Goal: Register for event/course

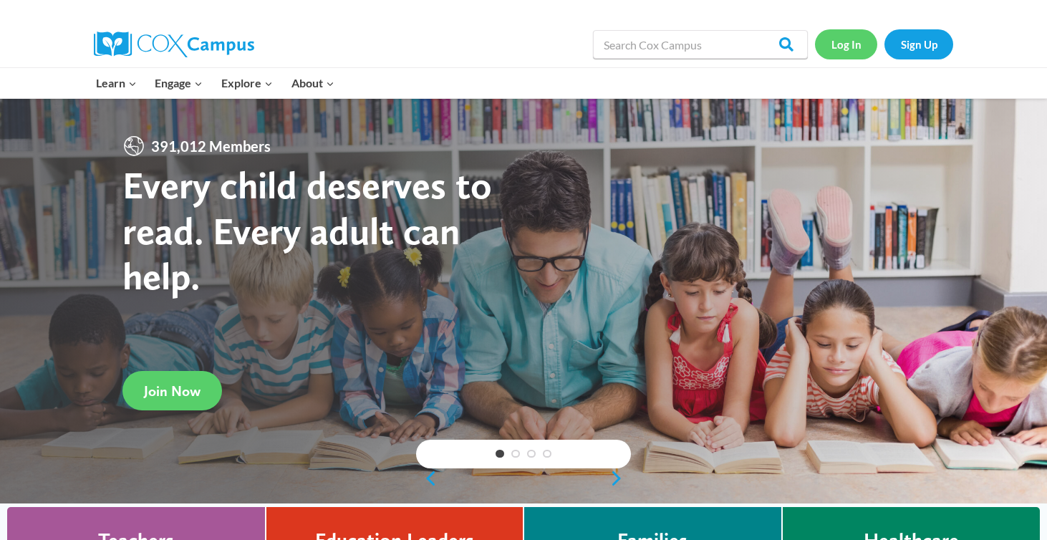
click at [849, 46] on link "Log In" at bounding box center [846, 43] width 62 height 29
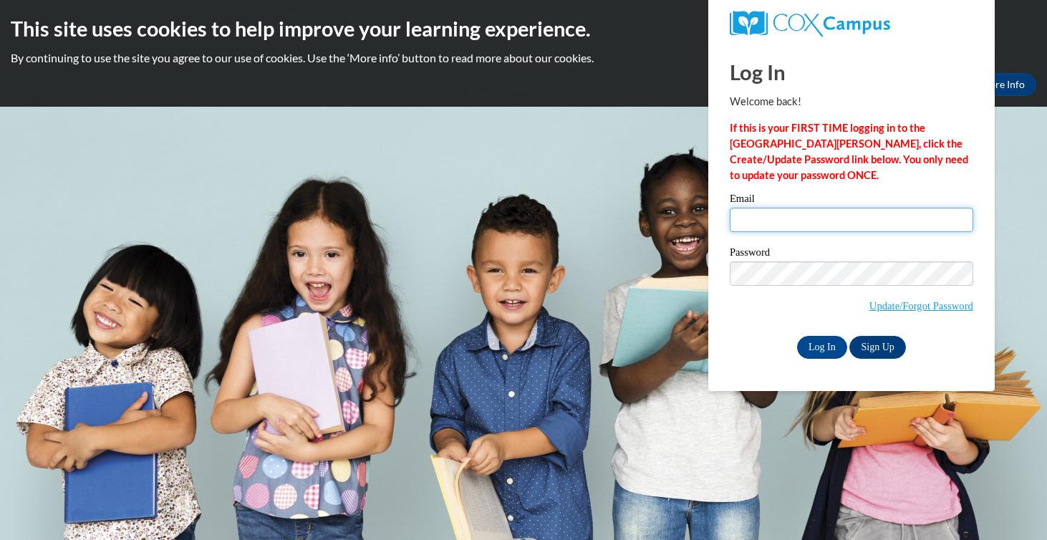
click at [782, 217] on input "Email" at bounding box center [850, 220] width 243 height 24
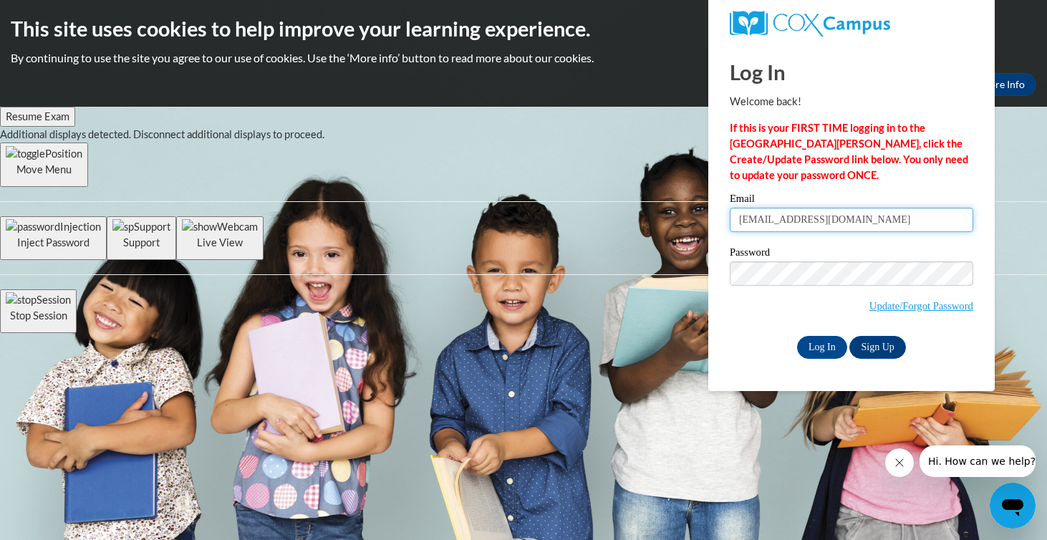
type input "[EMAIL_ADDRESS][DOMAIN_NAME]"
click at [825, 346] on input "Log In" at bounding box center [822, 347] width 50 height 23
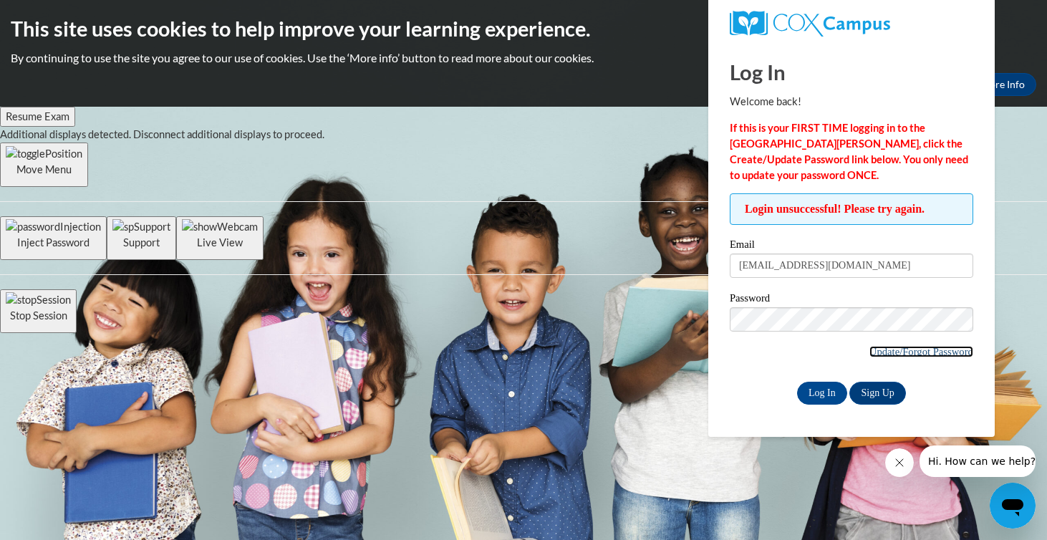
click at [904, 353] on link "Update/Forgot Password" at bounding box center [921, 351] width 104 height 11
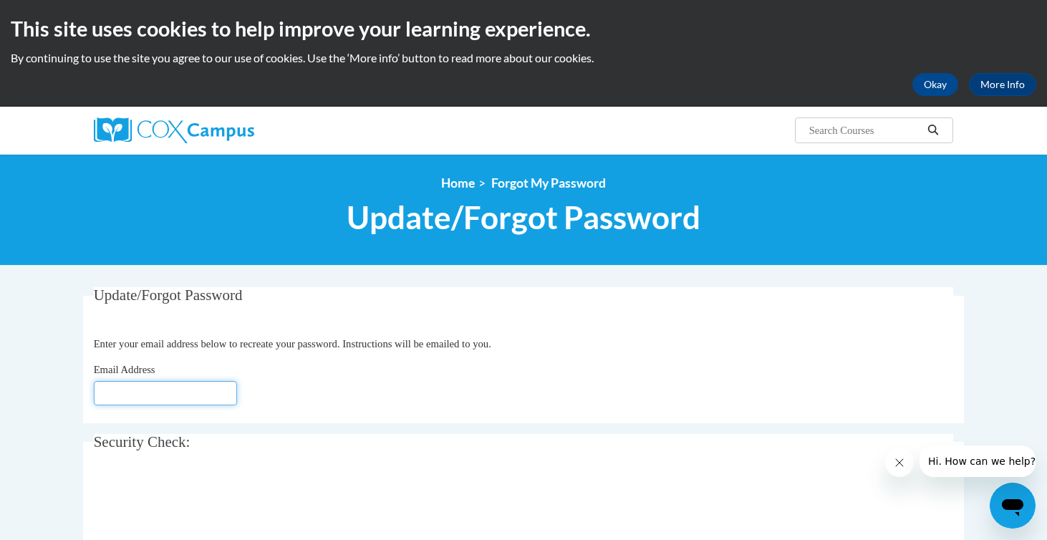
click at [137, 397] on input "Email Address" at bounding box center [165, 393] width 143 height 24
type input "[EMAIL_ADDRESS][DOMAIN_NAME]"
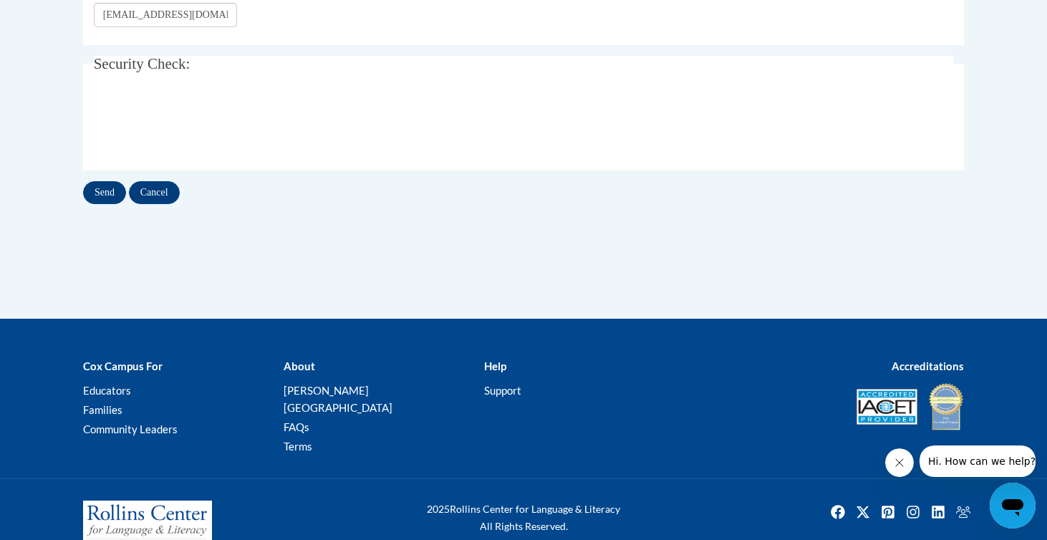
scroll to position [368, 0]
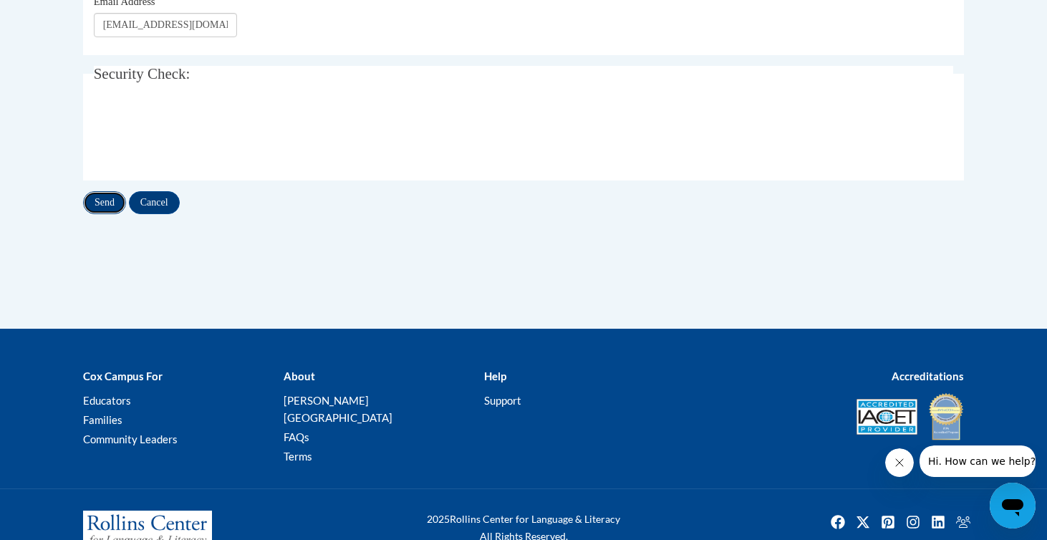
click at [109, 206] on input "Send" at bounding box center [104, 202] width 43 height 23
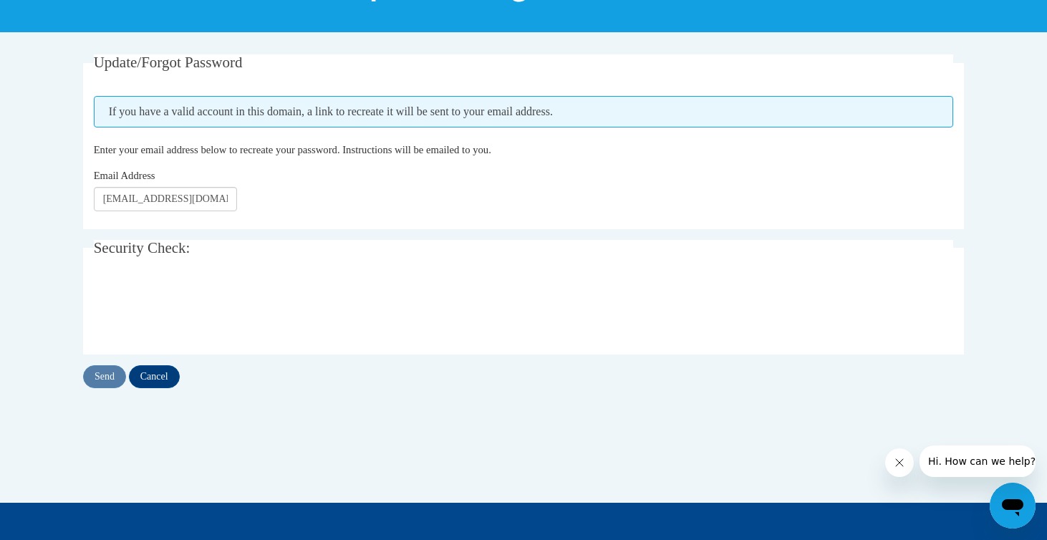
scroll to position [234, 0]
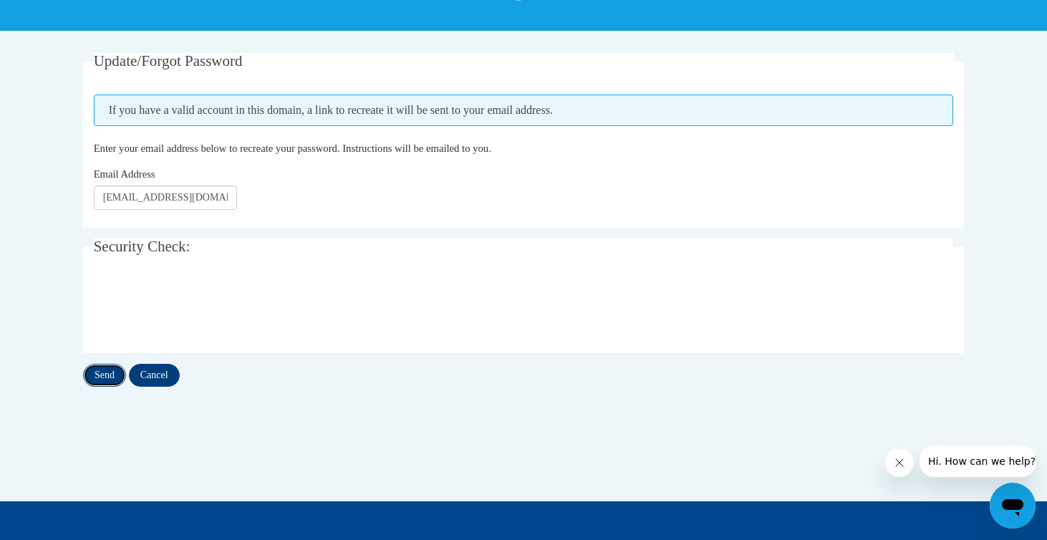
click at [107, 377] on input "Send" at bounding box center [104, 375] width 43 height 23
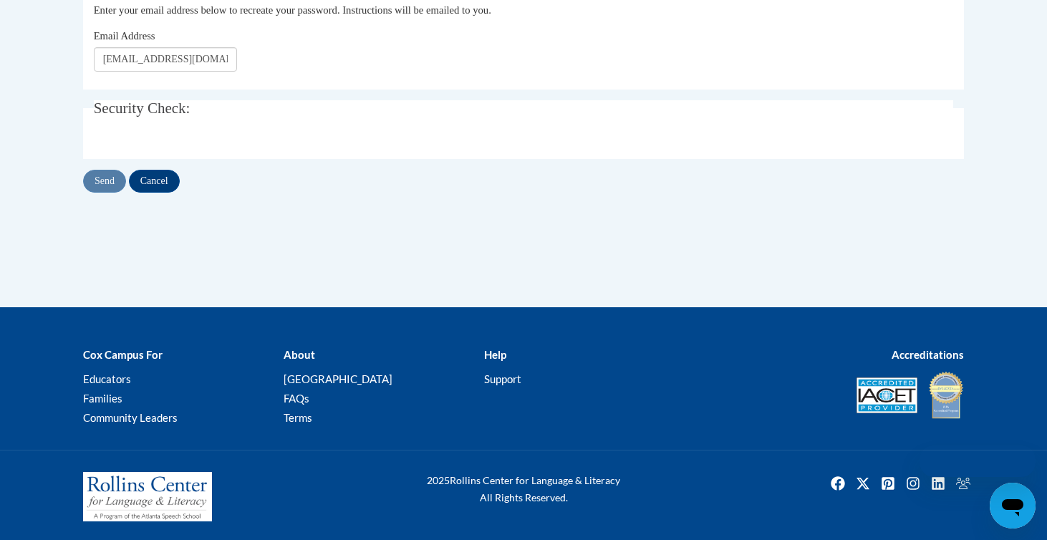
scroll to position [234, 0]
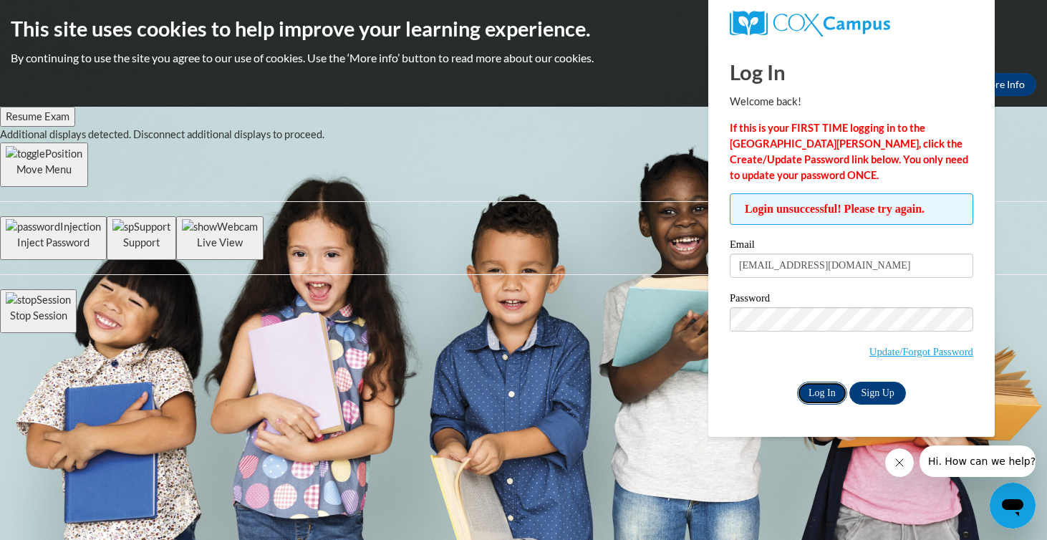
click at [822, 395] on input "Log In" at bounding box center [822, 393] width 50 height 23
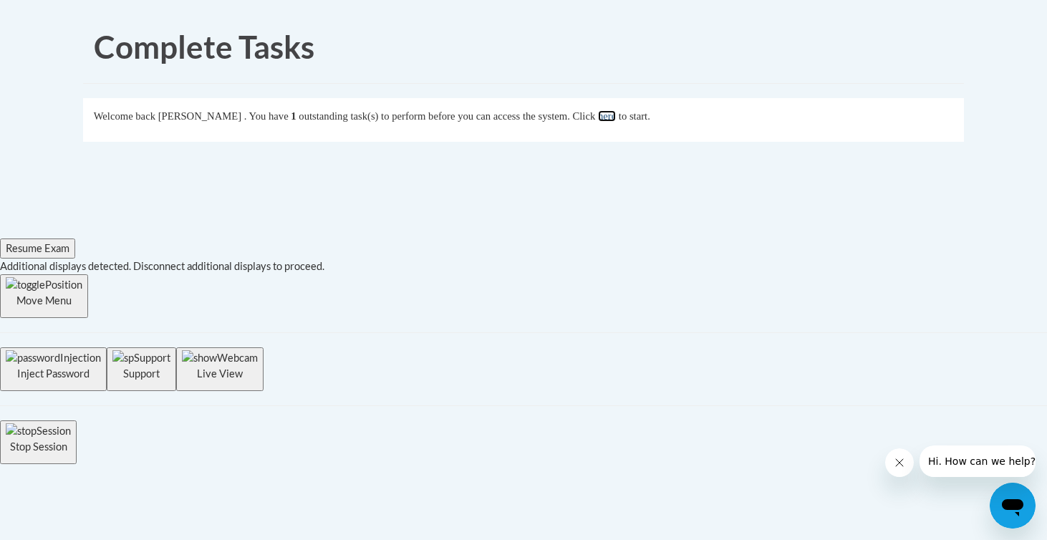
click at [616, 119] on link "here" at bounding box center [607, 115] width 18 height 11
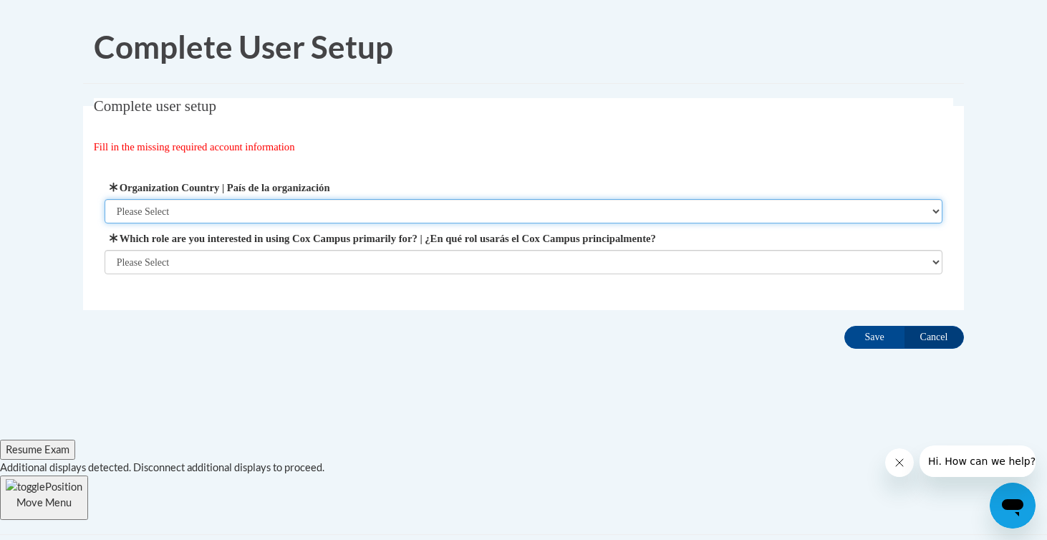
click at [537, 210] on select "Please Select United States | Estados Unidos Outside of the United States | Fue…" at bounding box center [524, 211] width 838 height 24
select select "ad49bcad-a171-4b2e-b99c-48b446064914"
click at [105, 199] on select "Please Select United States | Estados Unidos Outside of the United States | Fue…" at bounding box center [524, 211] width 838 height 24
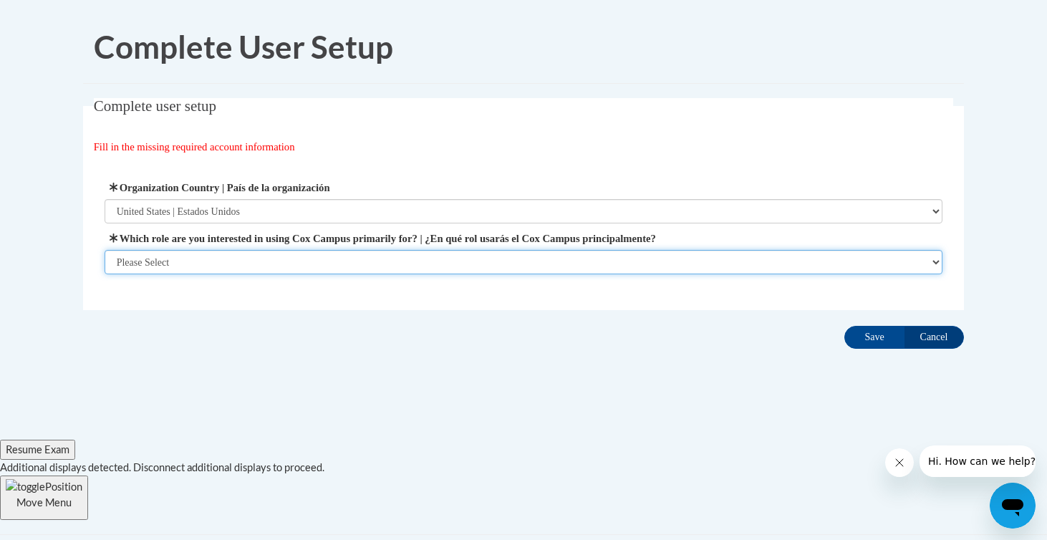
click at [538, 251] on select "Please Select College/University | Colegio/Universidad Community/Nonprofit Part…" at bounding box center [524, 262] width 838 height 24
select select "fbf2d438-af2f-41f8-98f1-81c410e29de3"
click at [105, 274] on select "Please Select College/University | Colegio/Universidad Community/Nonprofit Part…" at bounding box center [524, 262] width 838 height 24
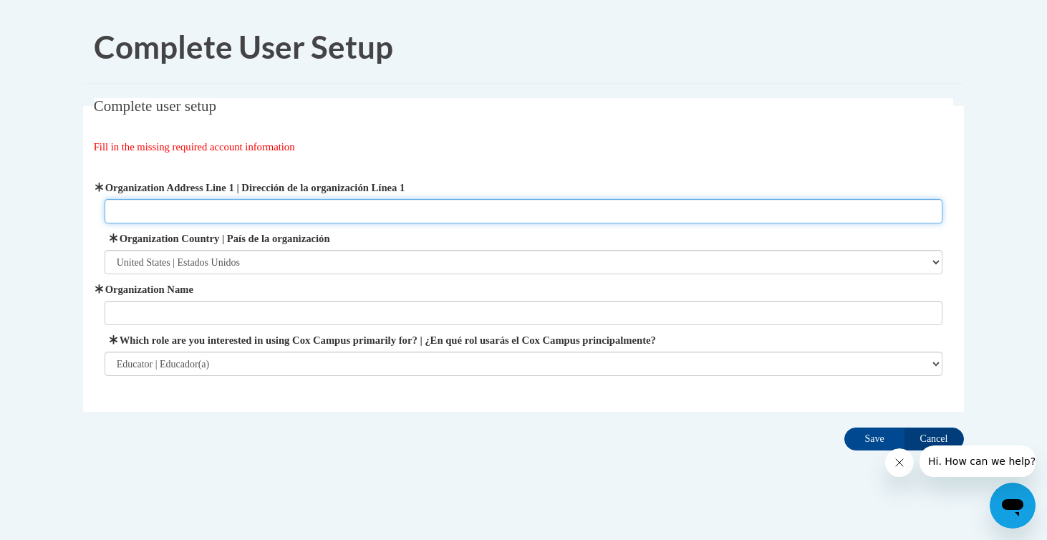
click at [637, 221] on input "Organization Address Line 1 | Dirección de la organización Línea 1" at bounding box center [524, 211] width 838 height 24
type input "281hollowoakln"
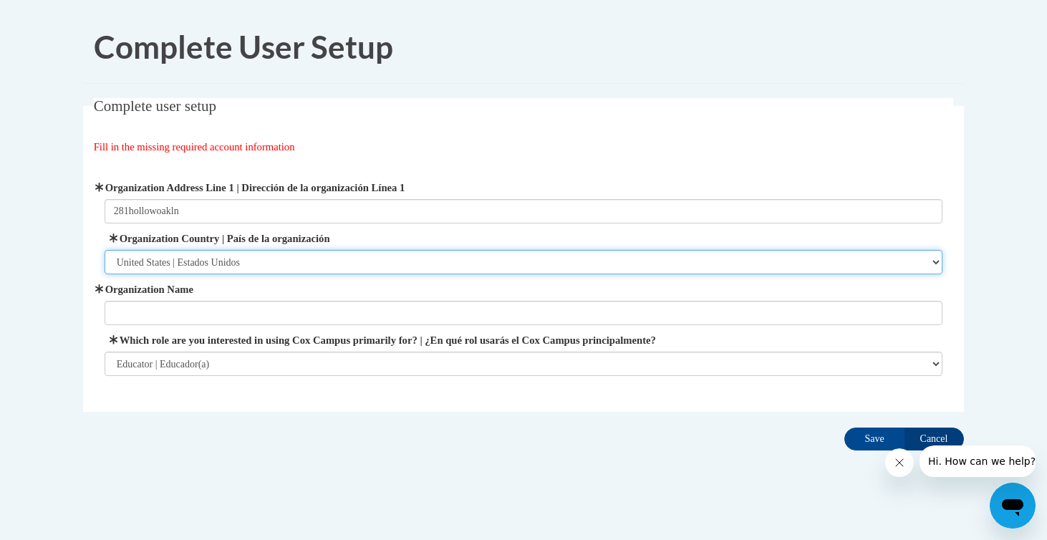
click at [275, 260] on select "Please Select United States | Estados Unidos Outside of the United States | Fue…" at bounding box center [524, 262] width 838 height 24
click at [105, 250] on select "Please Select United States | Estados Unidos Outside of the United States | Fue…" at bounding box center [524, 262] width 838 height 24
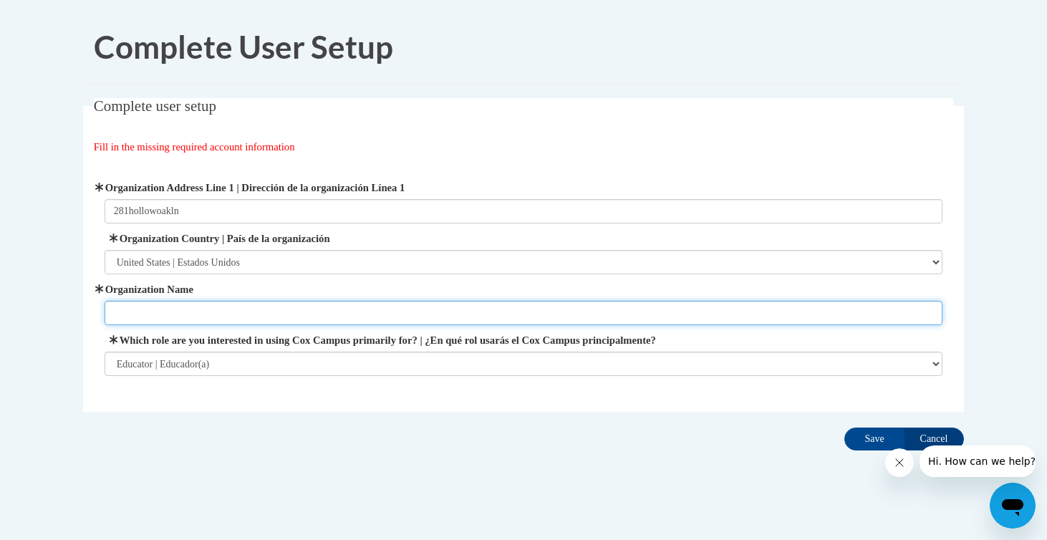
click at [282, 308] on input "Organization Name" at bounding box center [524, 313] width 838 height 24
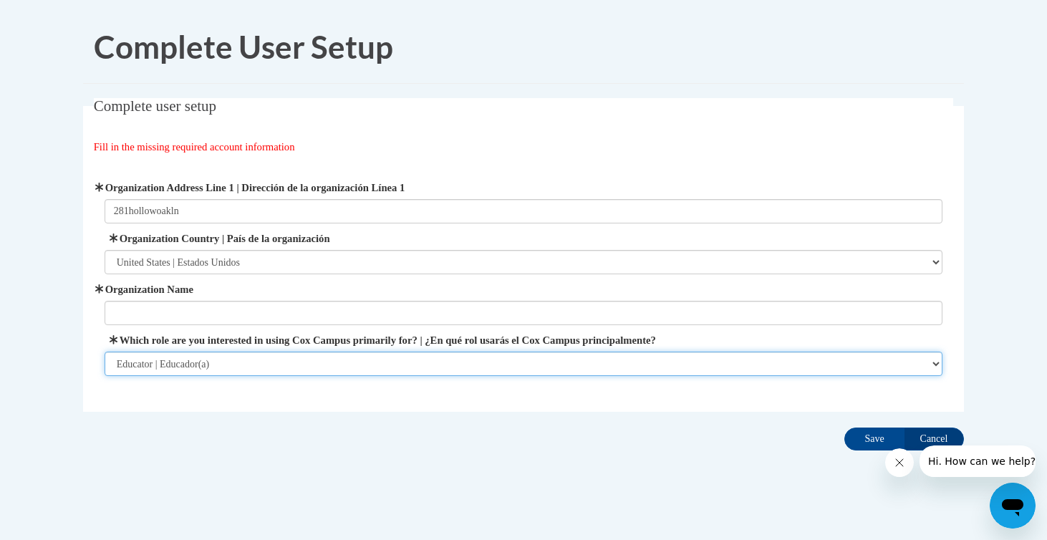
click at [291, 361] on select "Please Select College/University | Colegio/Universidad Community/Nonprofit Part…" at bounding box center [524, 363] width 838 height 24
click at [105, 351] on select "Please Select College/University | Colegio/Universidad Community/Nonprofit Part…" at bounding box center [524, 363] width 838 height 24
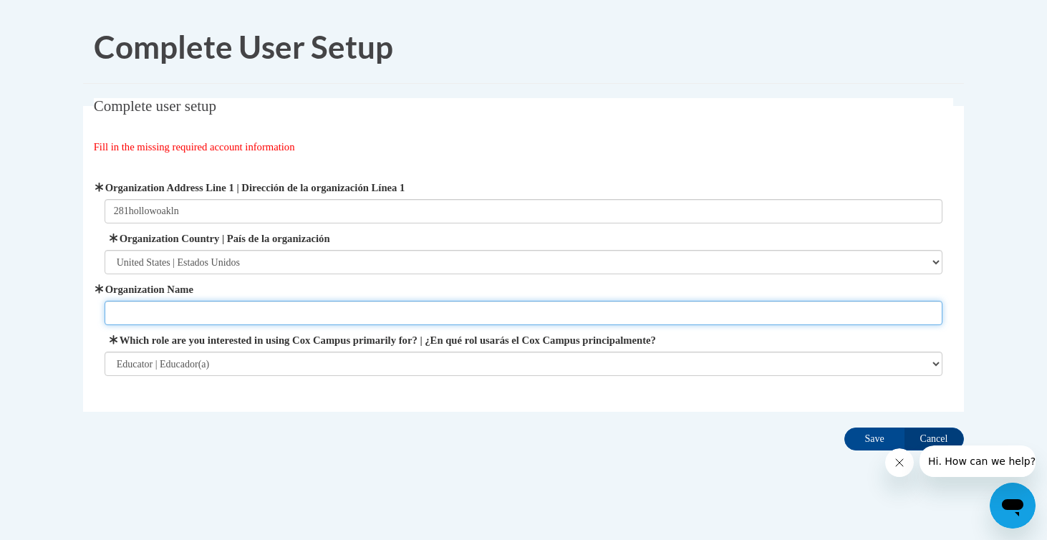
click at [283, 314] on input "Organization Name" at bounding box center [524, 313] width 838 height 24
type input "First Baptist Brandon"
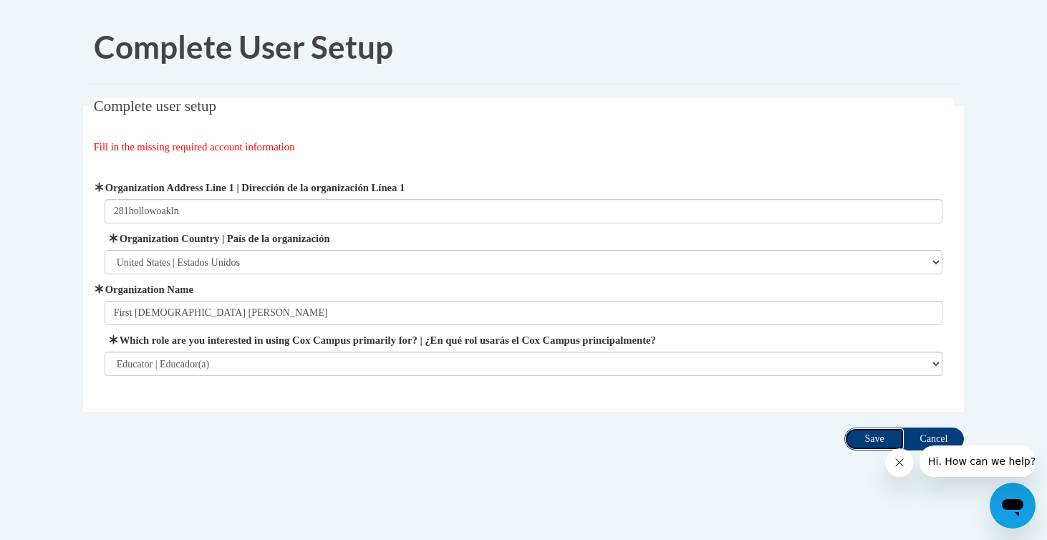
click at [872, 435] on input "Save" at bounding box center [874, 438] width 60 height 23
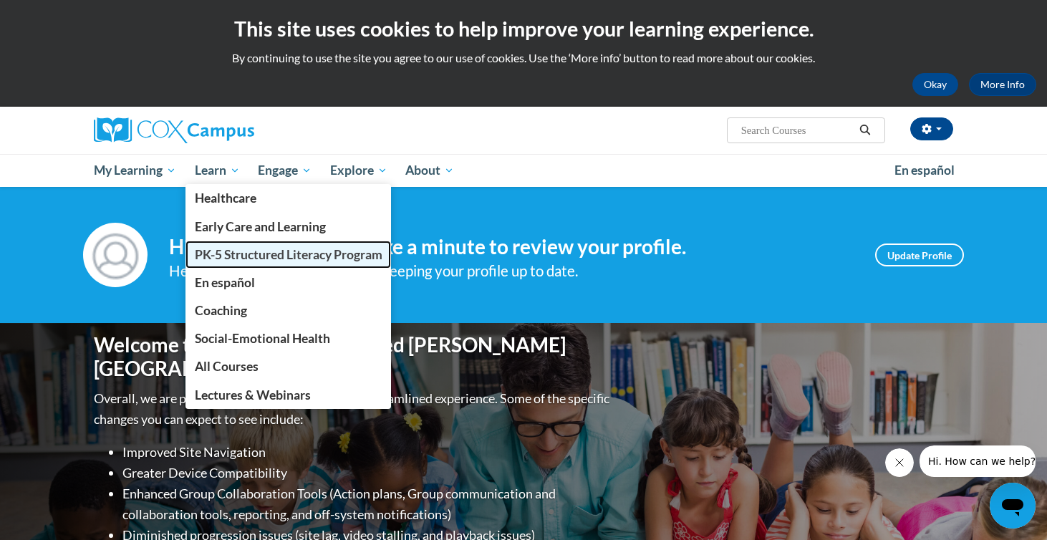
click at [208, 254] on span "PK-5 Structured Literacy Program" at bounding box center [289, 254] width 188 height 15
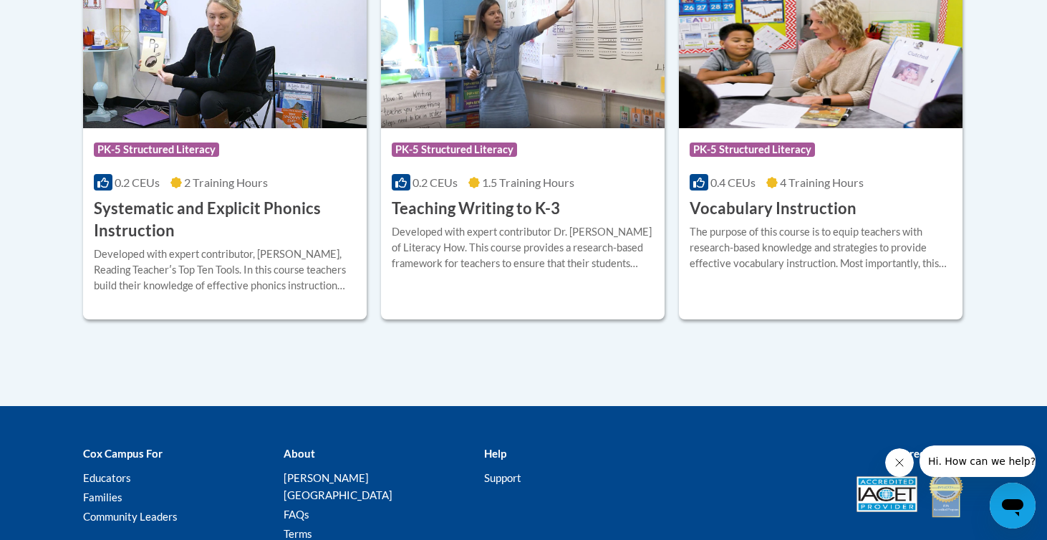
scroll to position [1617, 0]
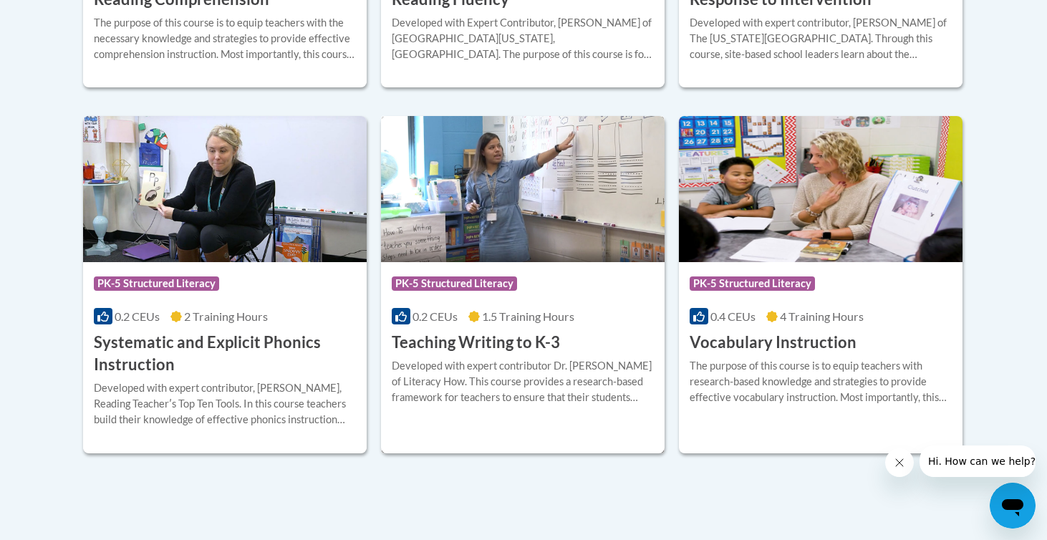
click at [591, 317] on div "0.2 CEUs 1.5 Training Hours" at bounding box center [523, 317] width 262 height 16
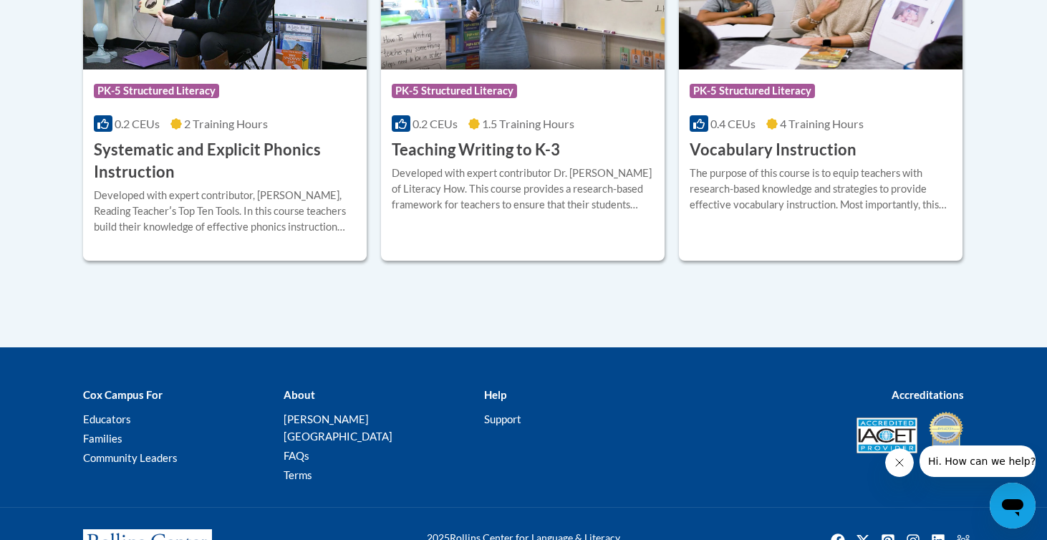
scroll to position [1811, 0]
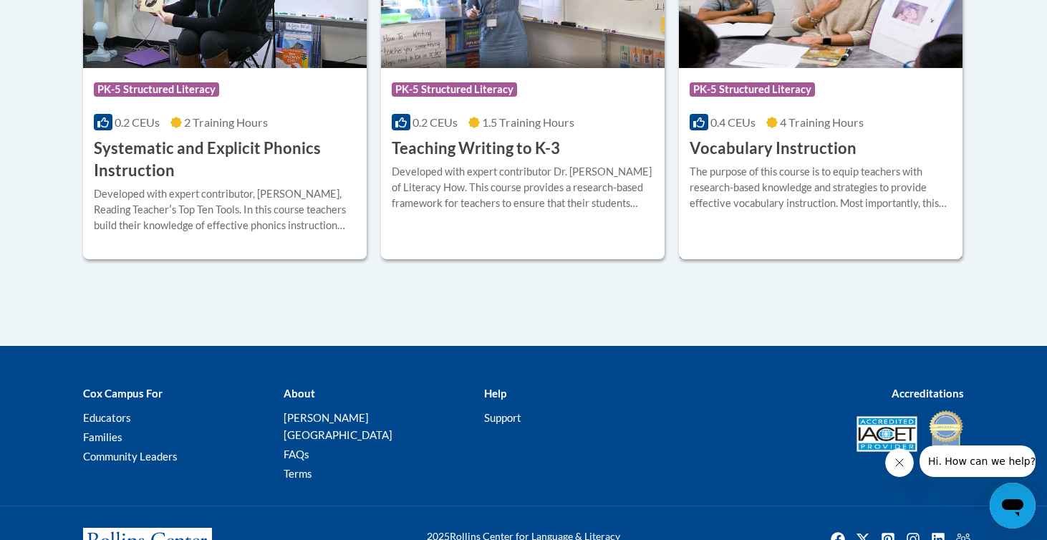
click at [795, 103] on div "Course Category: PK-5 Structured Literacy" at bounding box center [820, 91] width 262 height 32
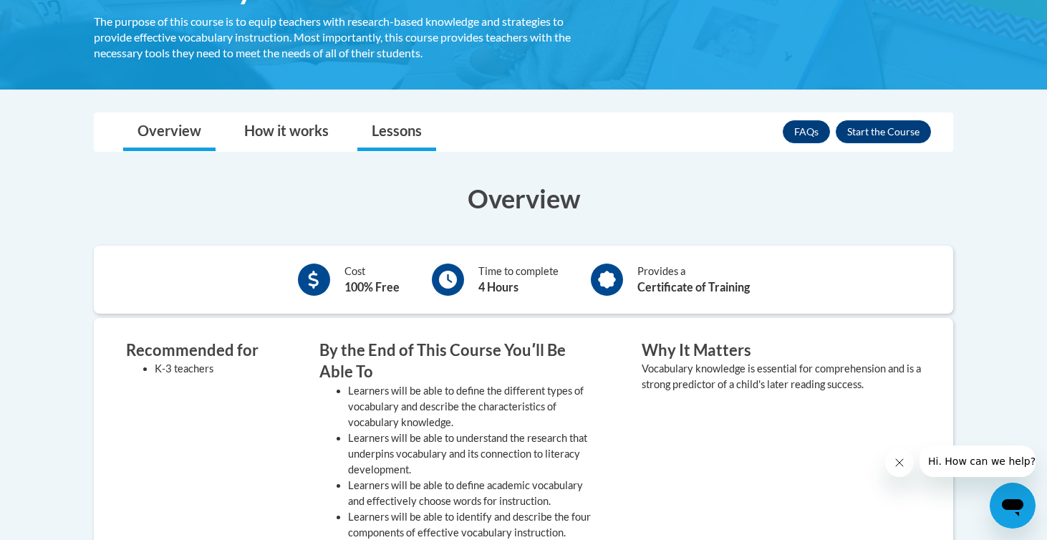
scroll to position [295, 0]
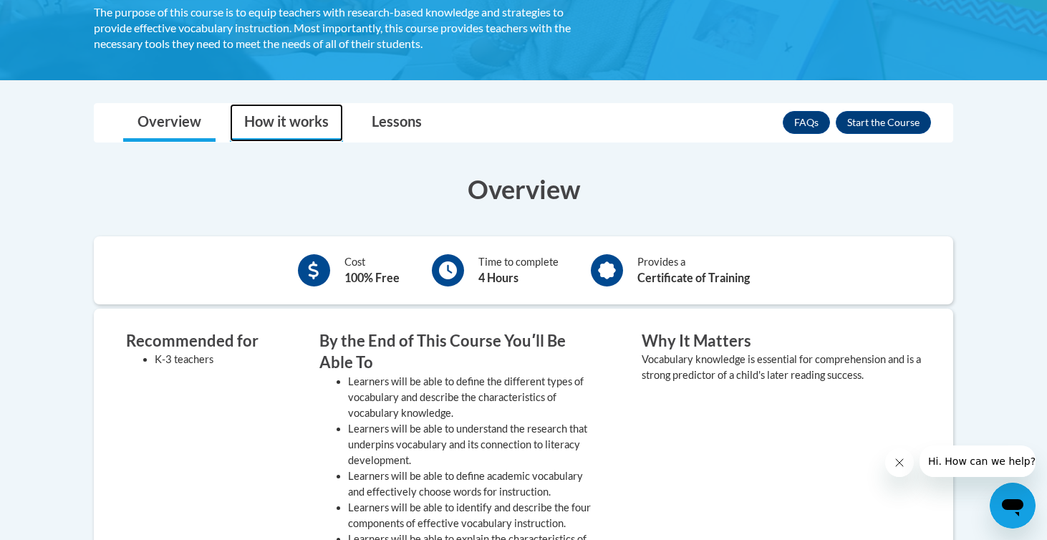
click at [297, 126] on link "How it works" at bounding box center [286, 123] width 113 height 38
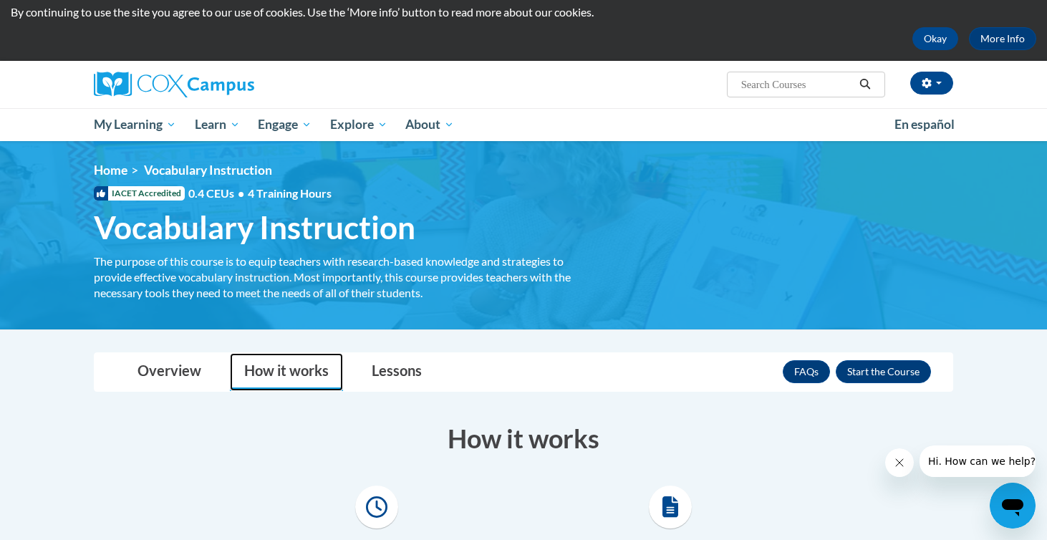
scroll to position [0, 0]
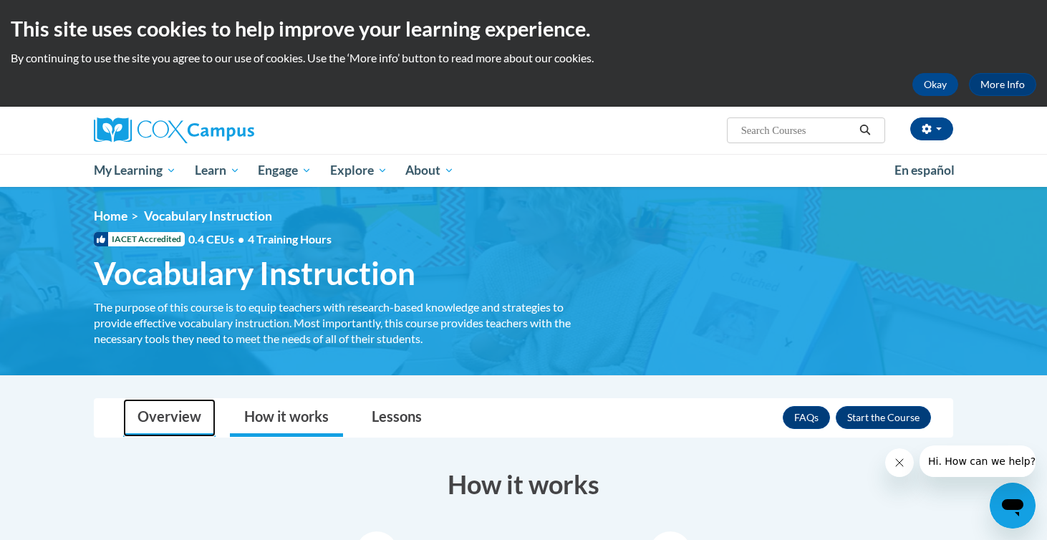
click at [140, 426] on link "Overview" at bounding box center [169, 418] width 92 height 38
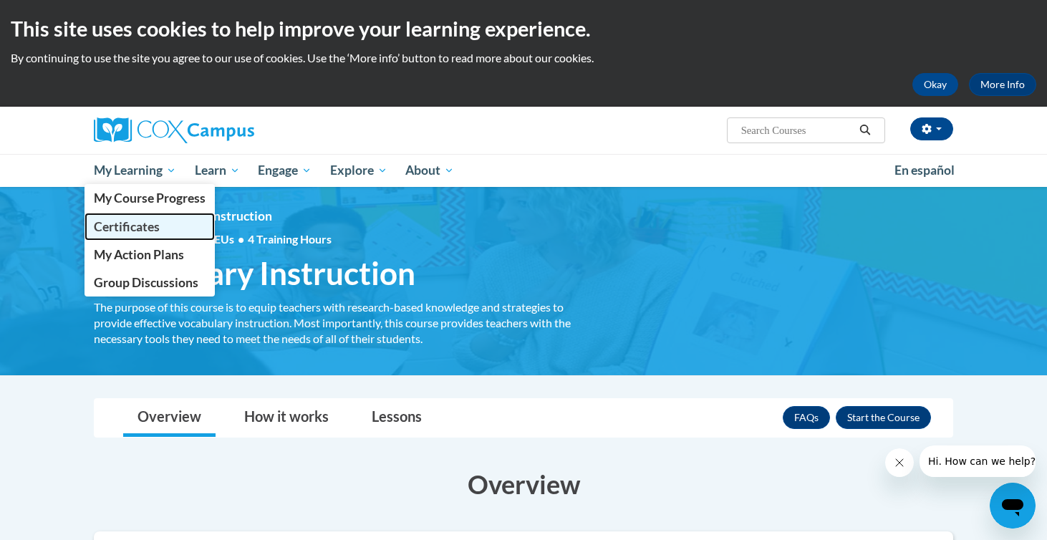
click at [145, 230] on span "Certificates" at bounding box center [127, 226] width 66 height 15
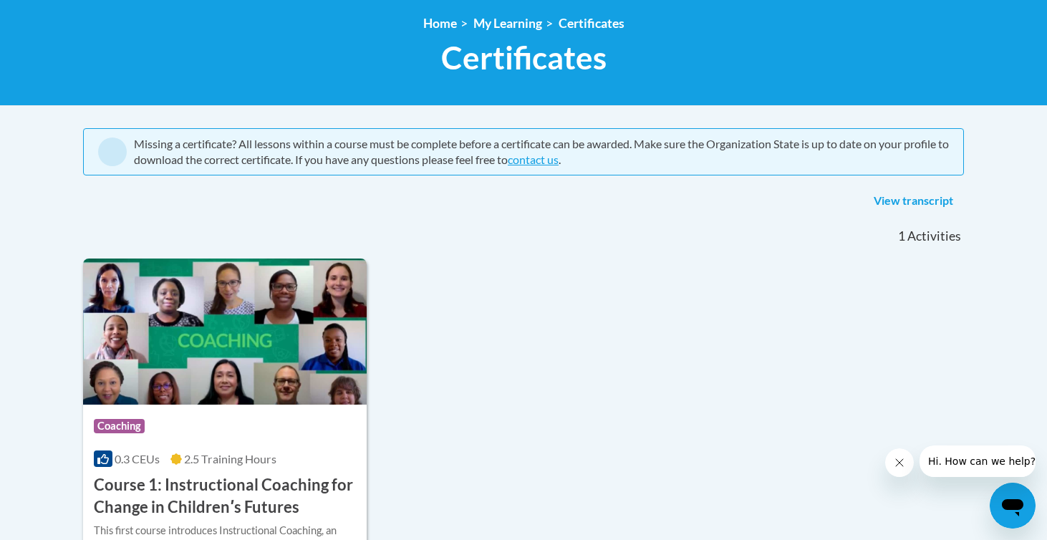
scroll to position [166, 0]
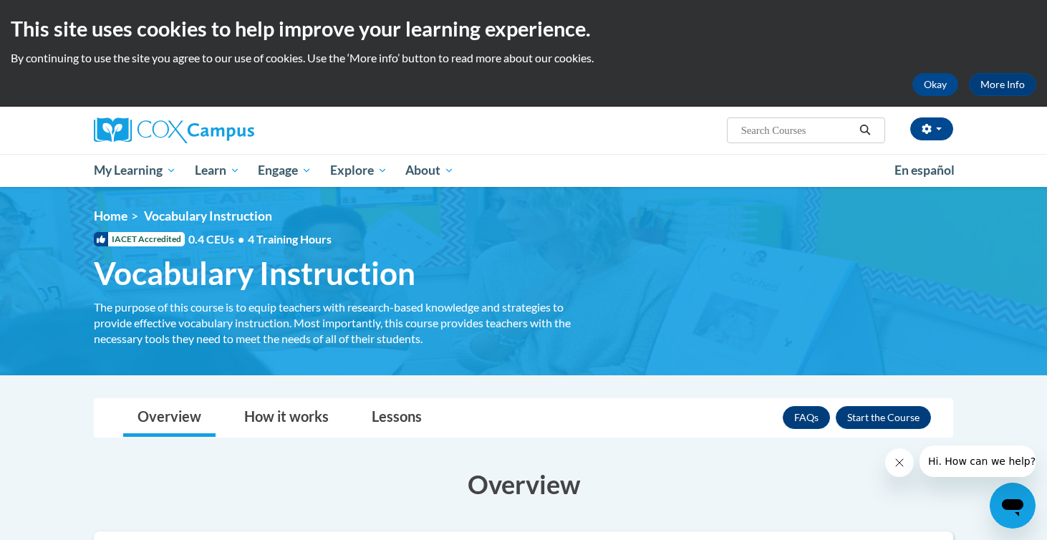
click at [790, 136] on input "Search..." at bounding box center [796, 130] width 115 height 17
type input "1 year old teacher"
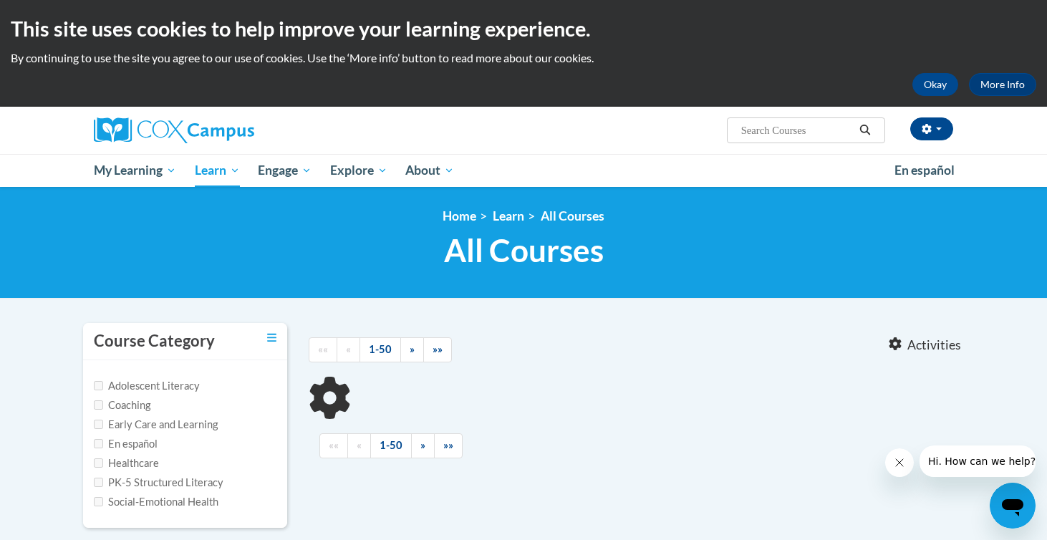
type input "1 year old teacher"
click at [103, 423] on label "Early Care and Learning" at bounding box center [156, 425] width 124 height 16
click at [103, 423] on input "Early Care and Learning" at bounding box center [98, 423] width 9 height 9
checkbox input "true"
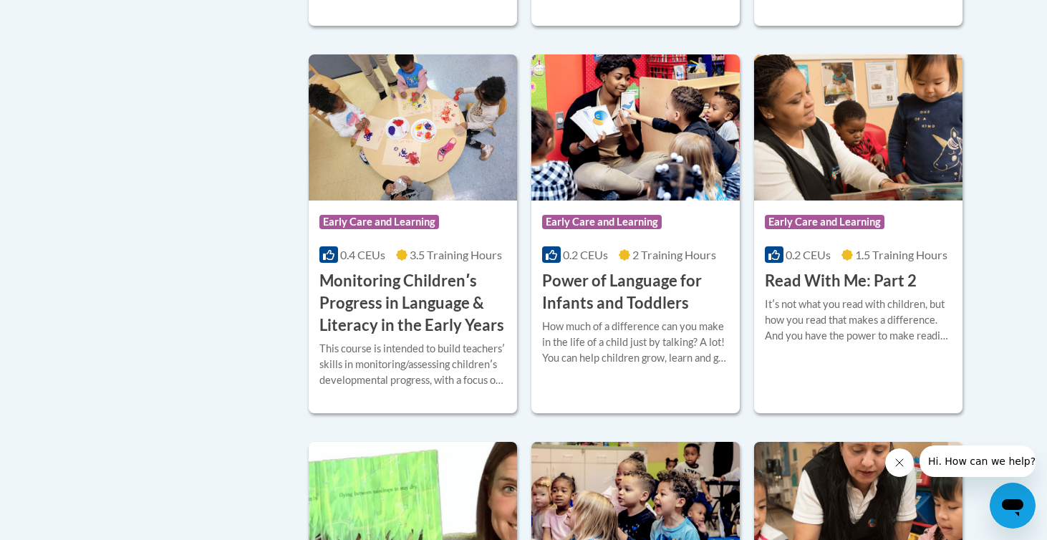
scroll to position [1116, 0]
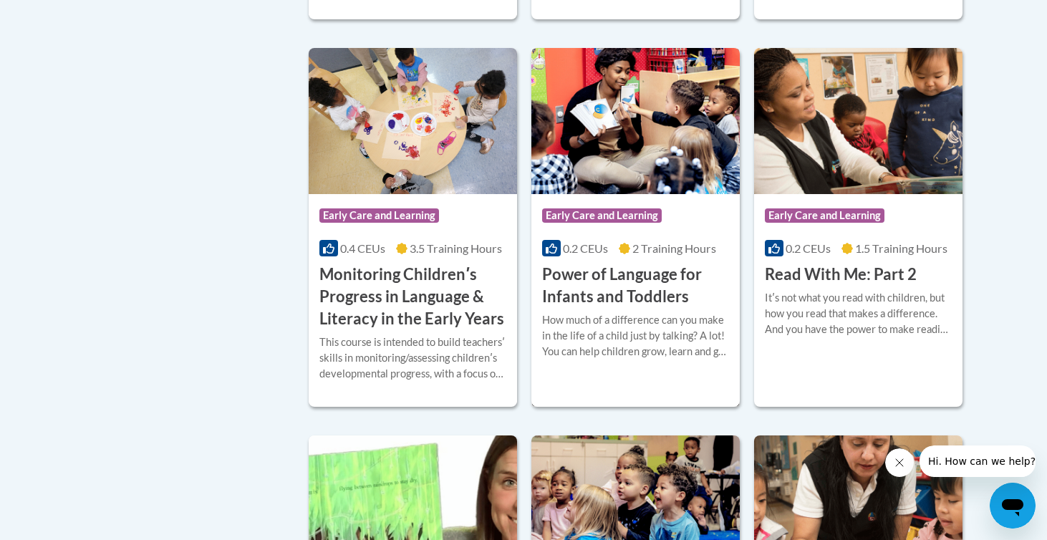
click at [602, 288] on h3 "Power of Language for Infants and Toddlers" at bounding box center [635, 285] width 187 height 44
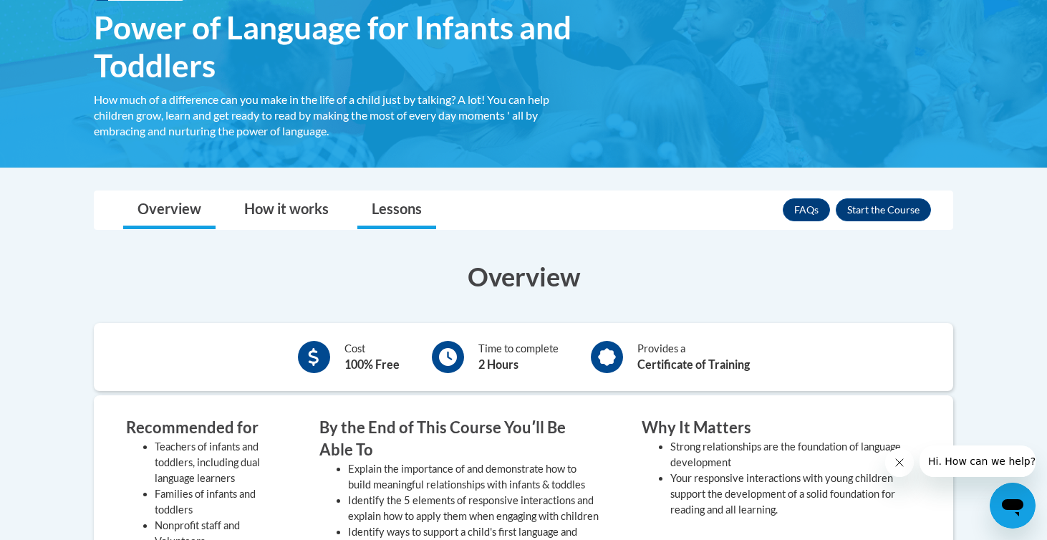
scroll to position [236, 0]
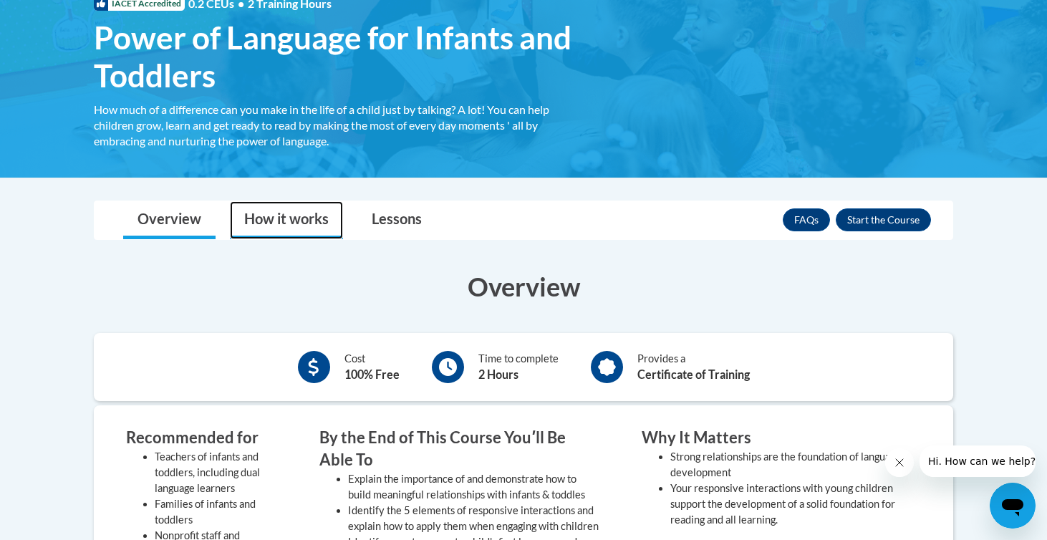
click at [319, 223] on link "How it works" at bounding box center [286, 220] width 113 height 38
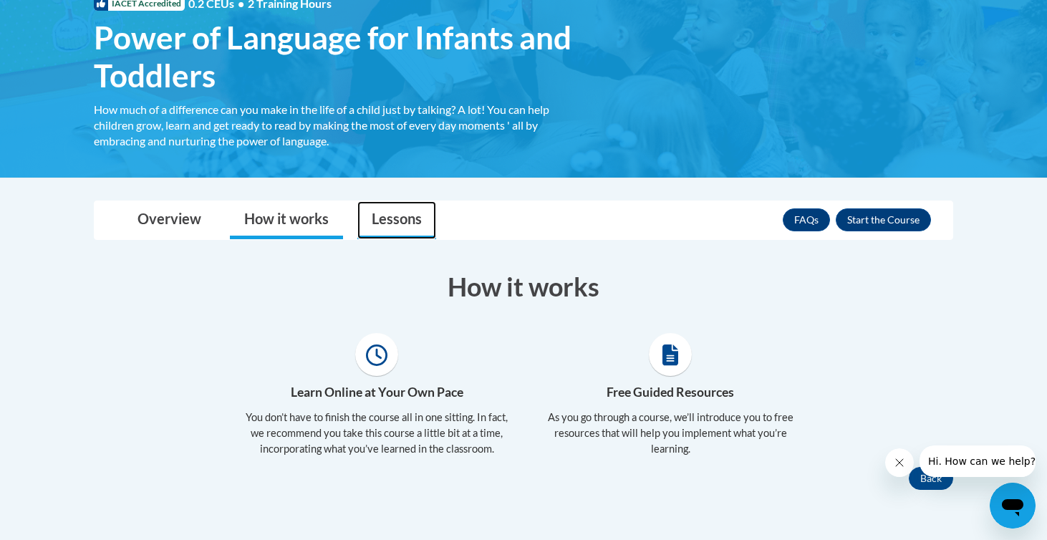
click at [379, 213] on link "Lessons" at bounding box center [396, 220] width 79 height 38
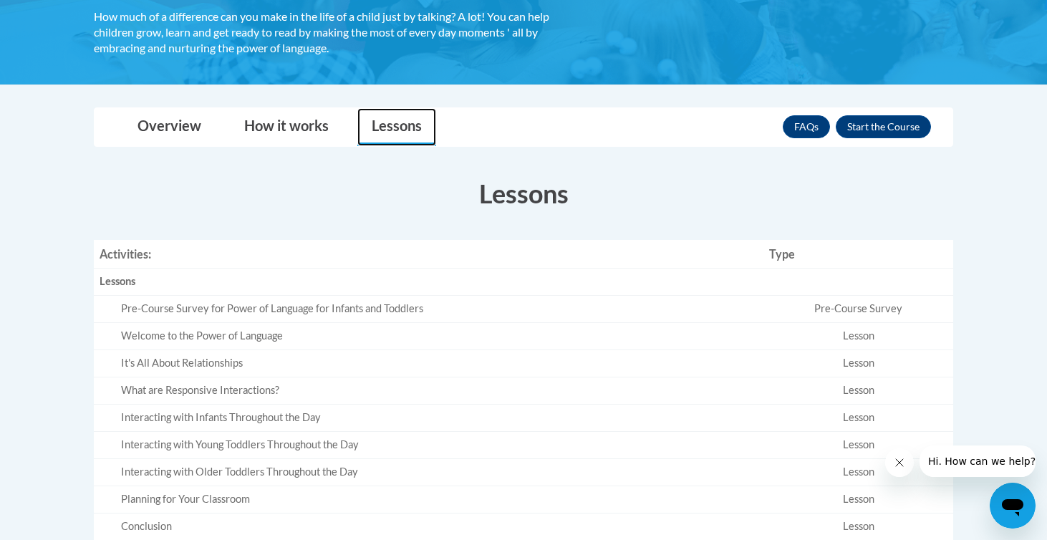
scroll to position [349, 0]
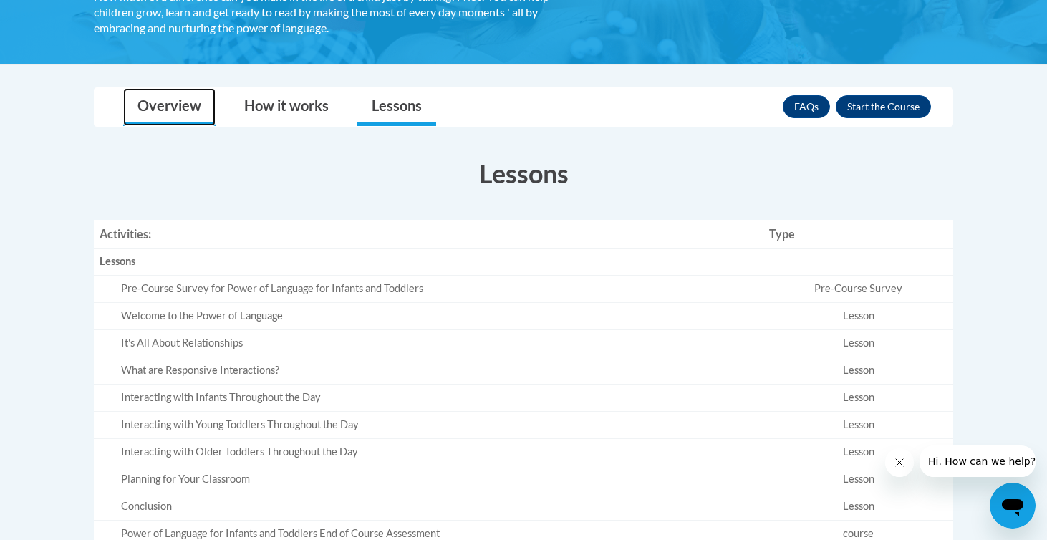
click at [179, 114] on link "Overview" at bounding box center [169, 107] width 92 height 38
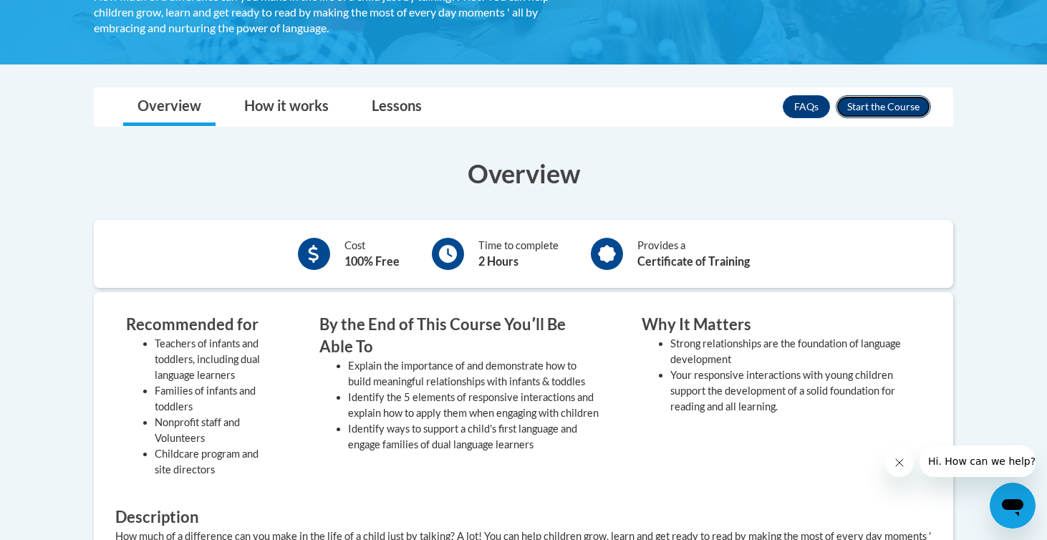
click at [906, 102] on button "Enroll" at bounding box center [882, 106] width 95 height 23
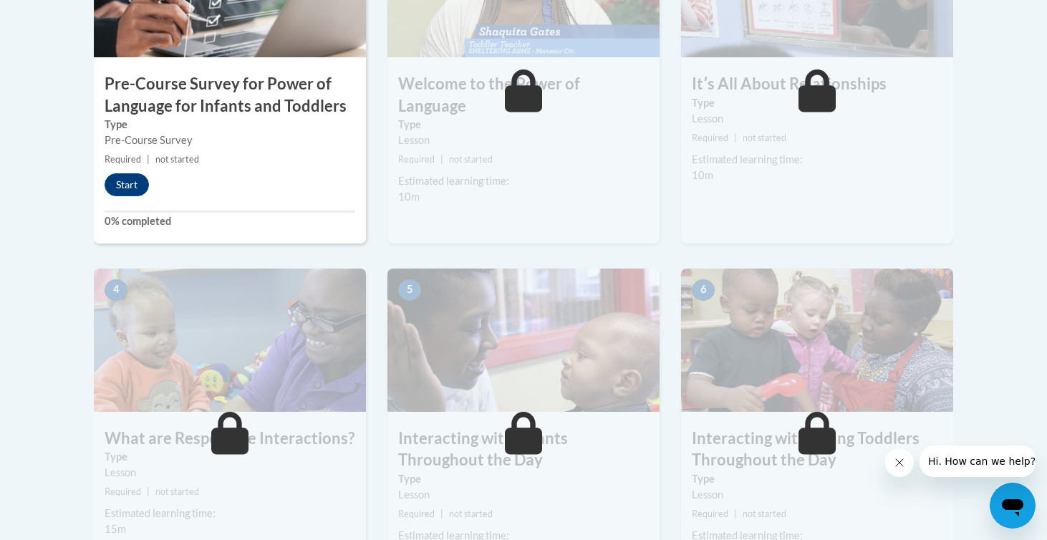
scroll to position [624, 0]
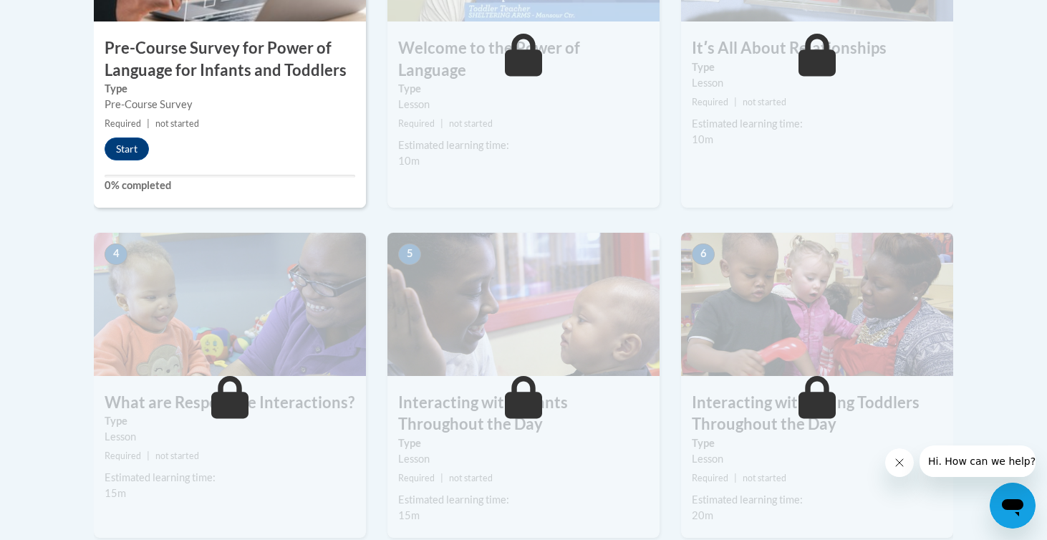
click at [322, 114] on div "1 Pre-Course Survey for Power of Language for Infants and Toddlers Type Pre-Cou…" at bounding box center [230, 42] width 272 height 329
click at [135, 155] on button "Start" at bounding box center [127, 148] width 44 height 23
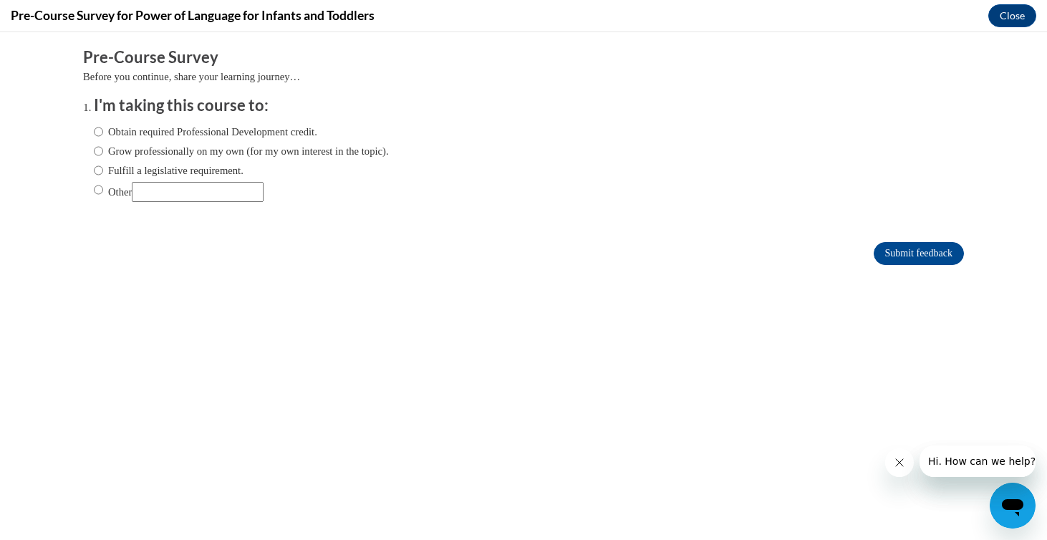
scroll to position [0, 0]
click at [213, 155] on label "Grow professionally on my own (for my own interest in the topic)." at bounding box center [241, 151] width 295 height 16
click at [103, 155] on input "Grow professionally on my own (for my own interest in the topic)." at bounding box center [98, 151] width 9 height 16
radio input "true"
click at [918, 250] on input "Submit feedback" at bounding box center [918, 253] width 90 height 23
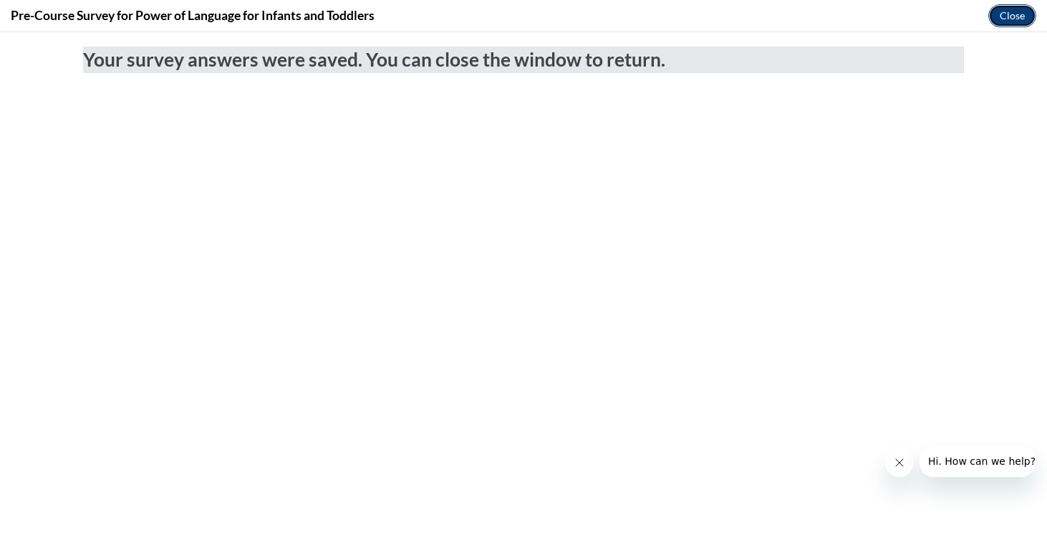
click at [1013, 9] on button "Close" at bounding box center [1012, 15] width 48 height 23
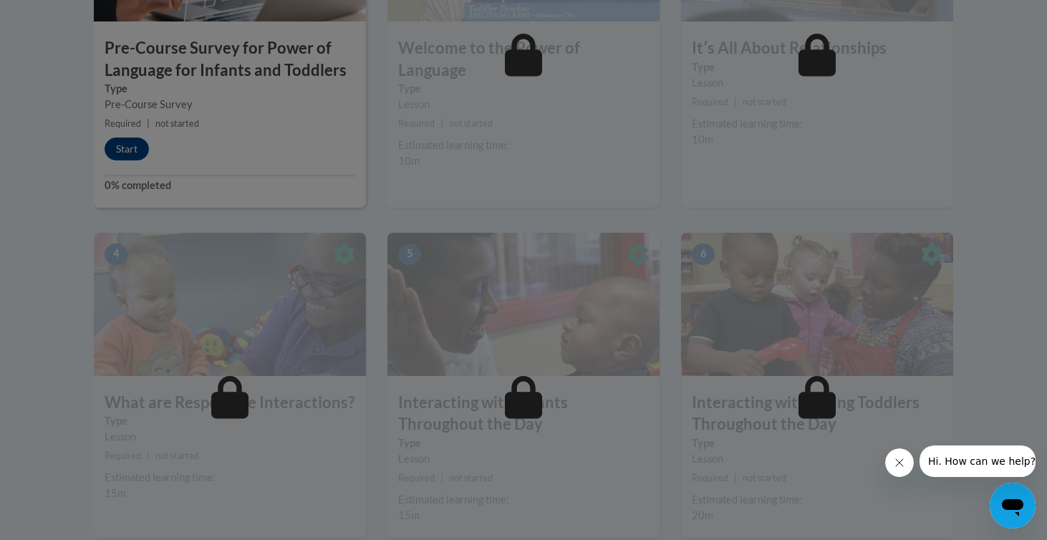
click at [896, 462] on icon "Close message from company" at bounding box center [898, 462] width 11 height 11
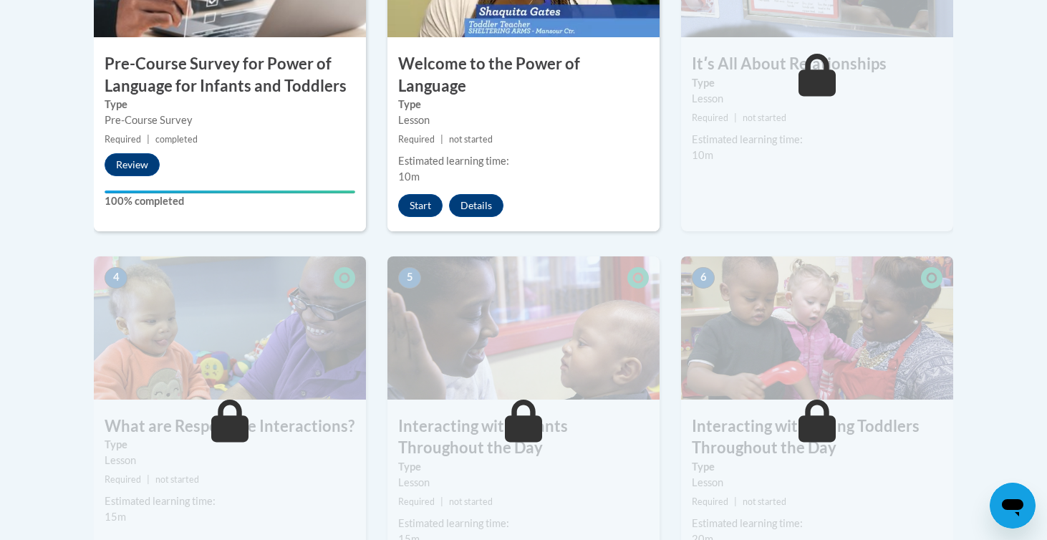
scroll to position [602, 0]
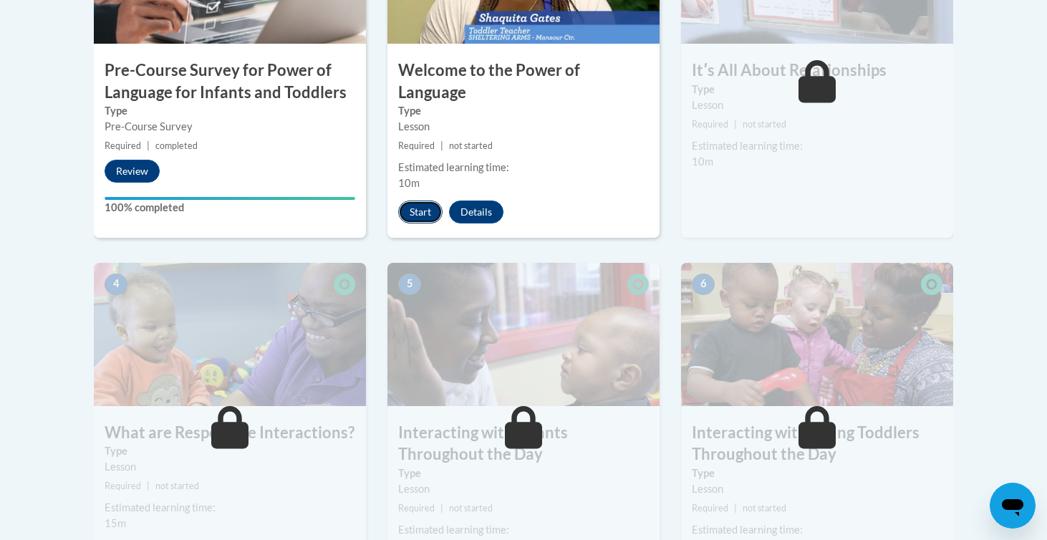
click at [423, 200] on button "Start" at bounding box center [420, 211] width 44 height 23
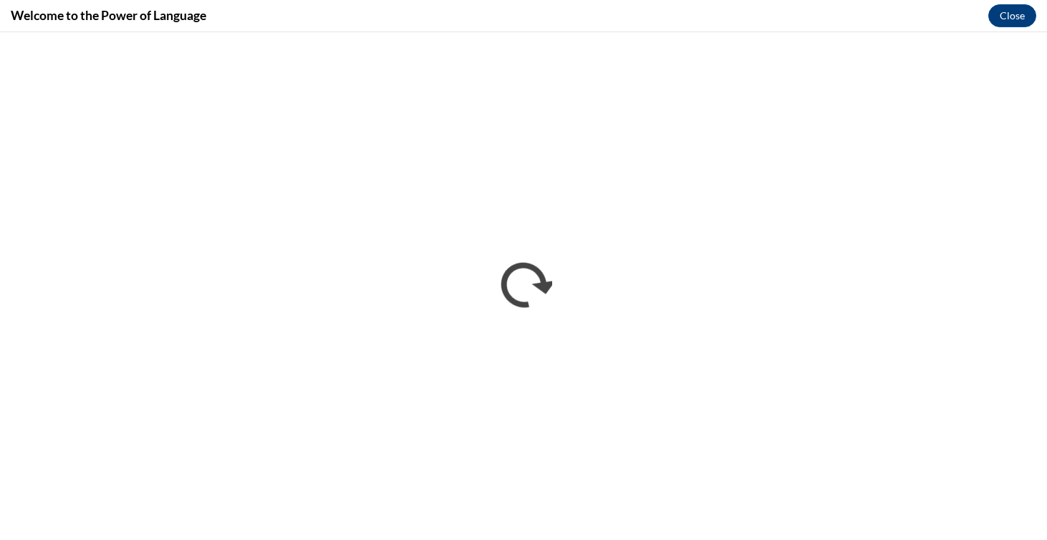
scroll to position [0, 0]
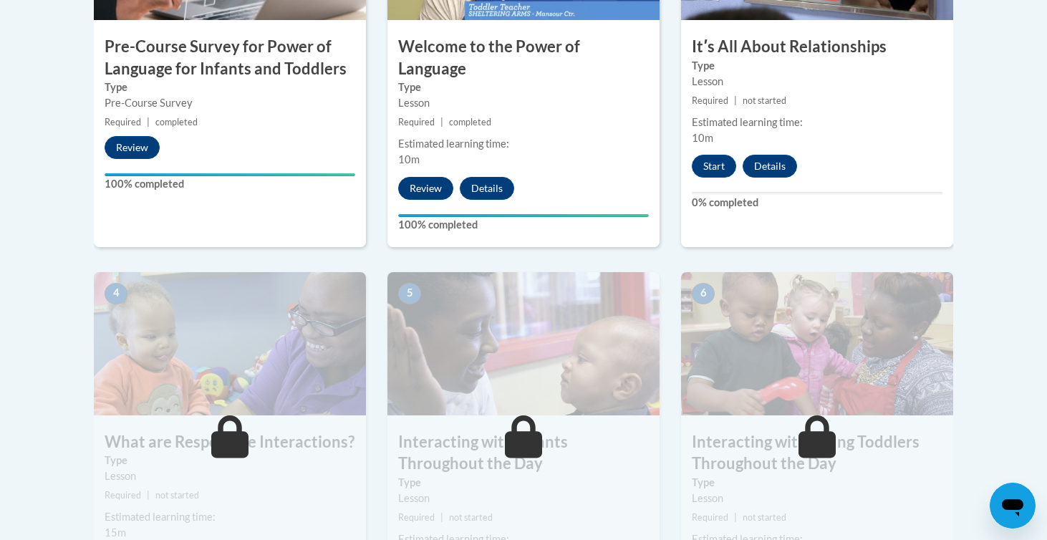
scroll to position [624, 0]
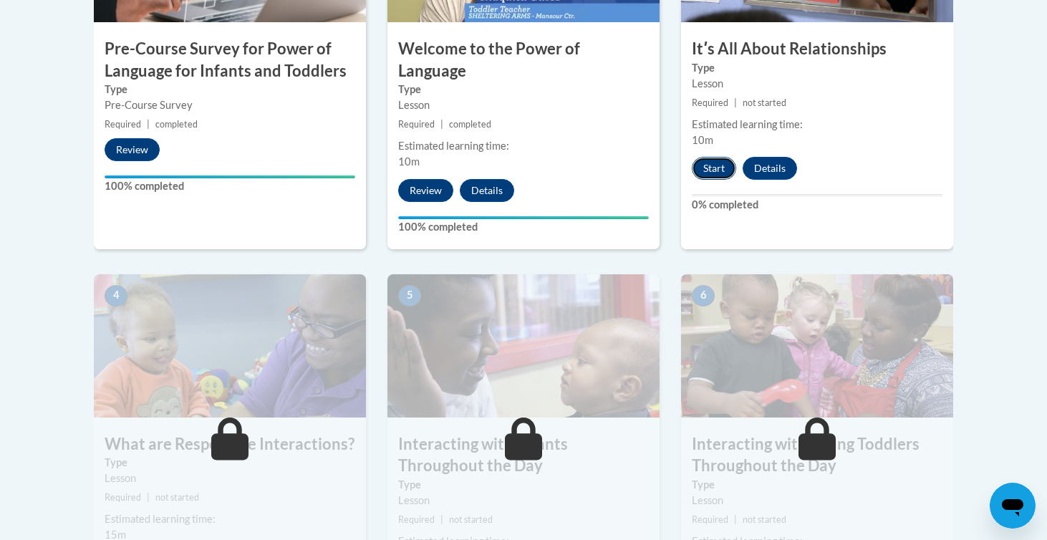
click at [717, 168] on button "Start" at bounding box center [714, 168] width 44 height 23
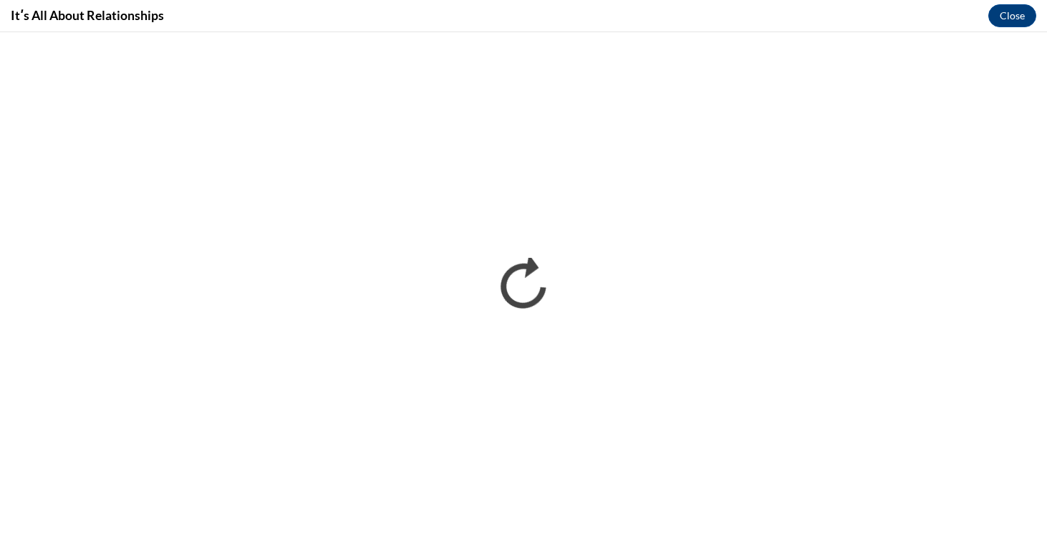
scroll to position [0, 0]
